Goal: Navigation & Orientation: Find specific page/section

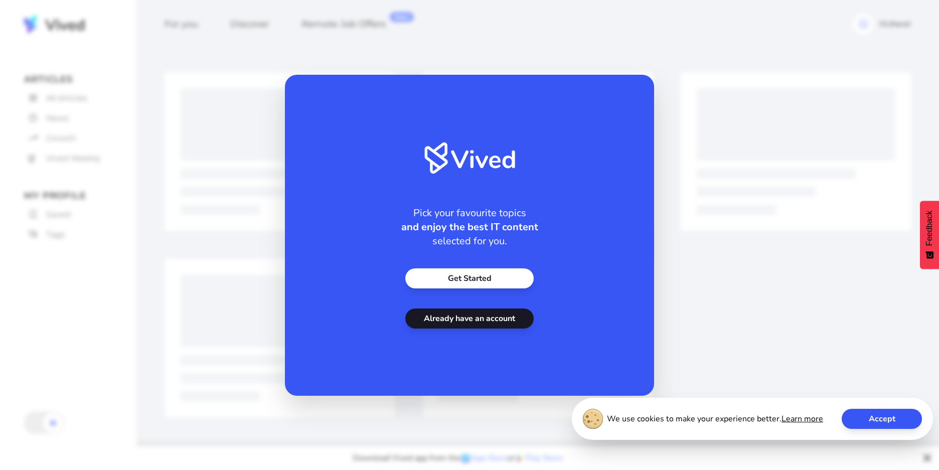
click at [442, 316] on link "Already have an account" at bounding box center [469, 318] width 128 height 20
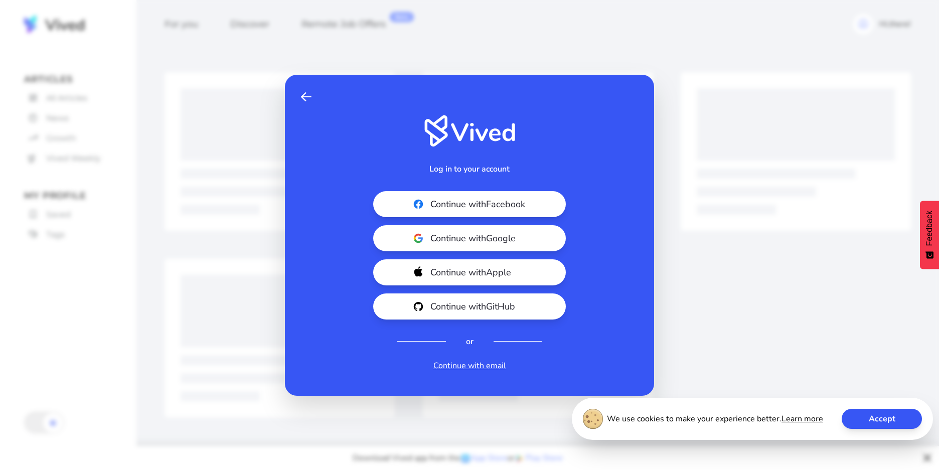
click at [499, 235] on span "Continue with Google" at bounding box center [486, 238] width 112 height 14
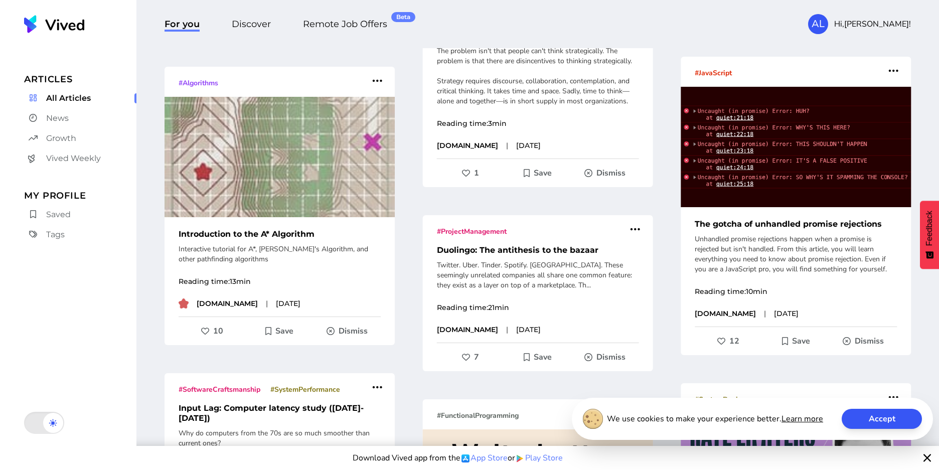
scroll to position [247, 0]
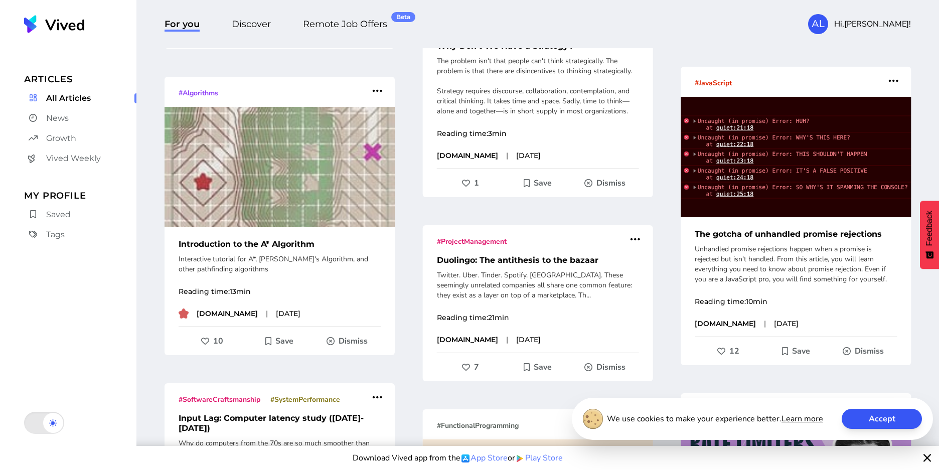
click at [259, 19] on span "Discover" at bounding box center [251, 25] width 39 height 13
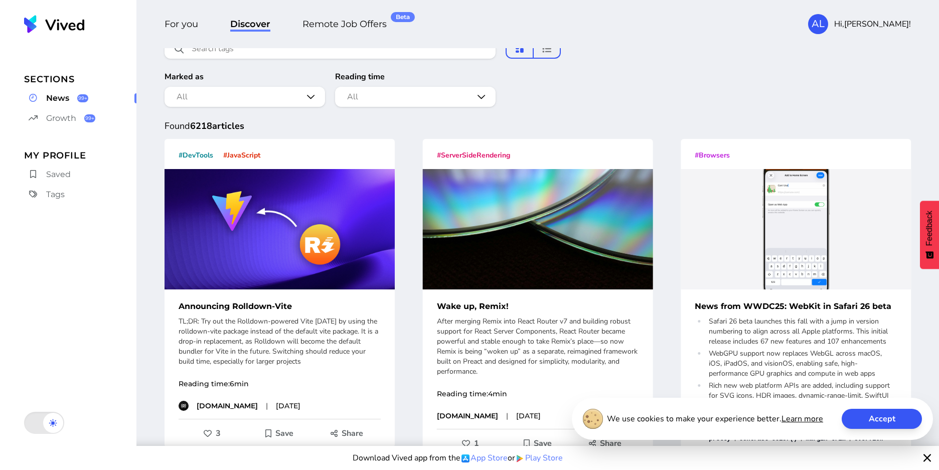
scroll to position [112, 0]
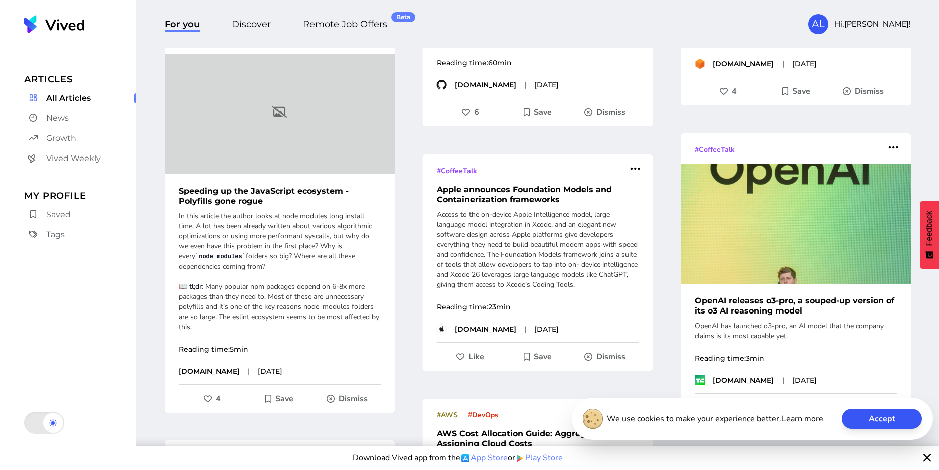
scroll to position [4587, 0]
